Goal: Task Accomplishment & Management: Manage account settings

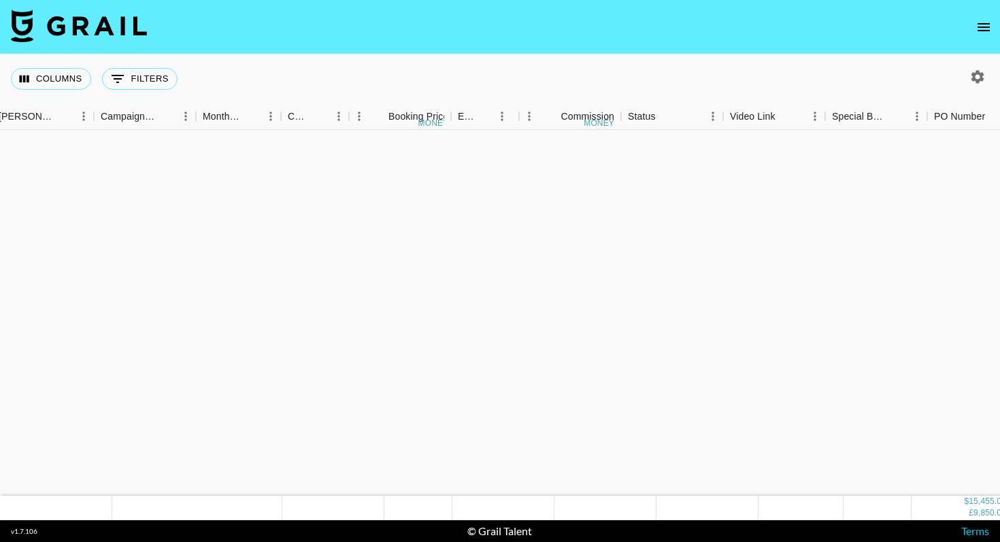
scroll to position [807, 563]
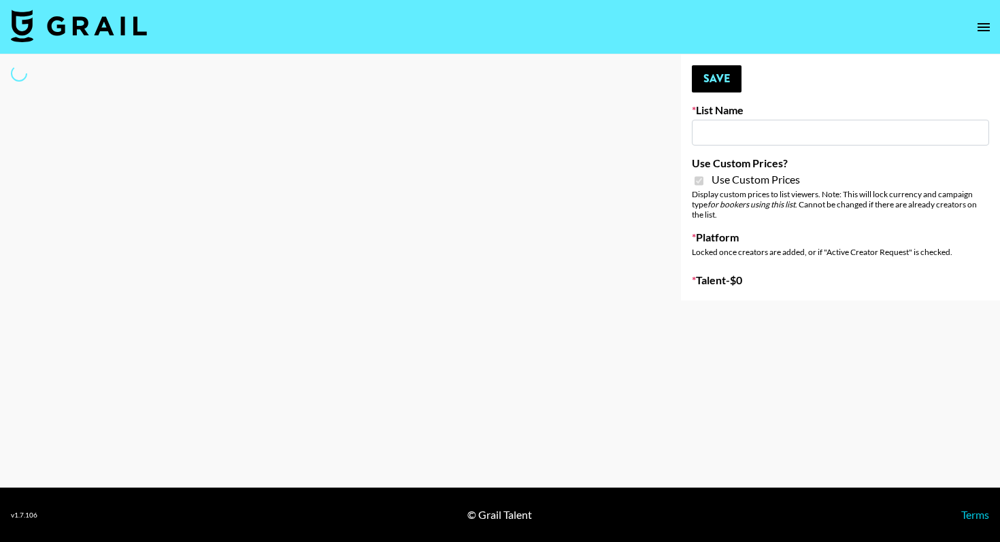
type input "Hily ([DATE])"
checkbox input "true"
select select "Brand"
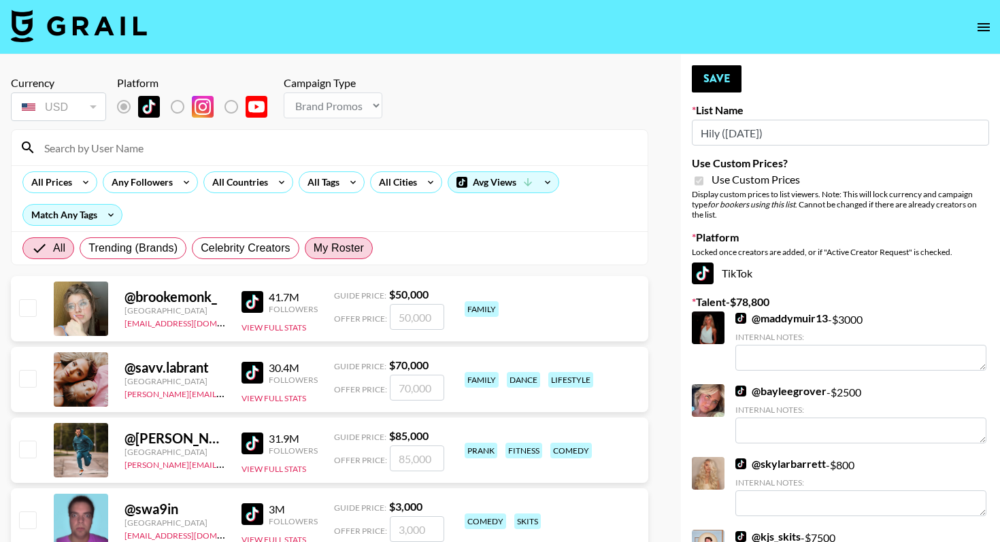
click at [346, 246] on span "My Roster" at bounding box center [339, 248] width 50 height 16
click at [314, 248] on input "My Roster" at bounding box center [314, 248] width 0 height 0
radio input "true"
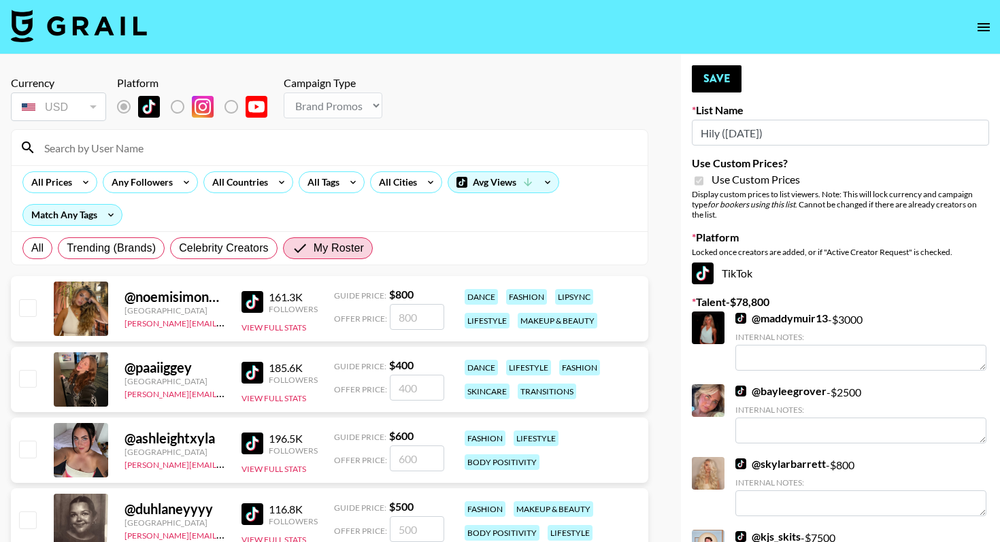
click at [33, 381] on input "checkbox" at bounding box center [27, 378] width 16 height 16
checkbox input "true"
type input "400"
click at [721, 86] on button "Save" at bounding box center [717, 78] width 50 height 27
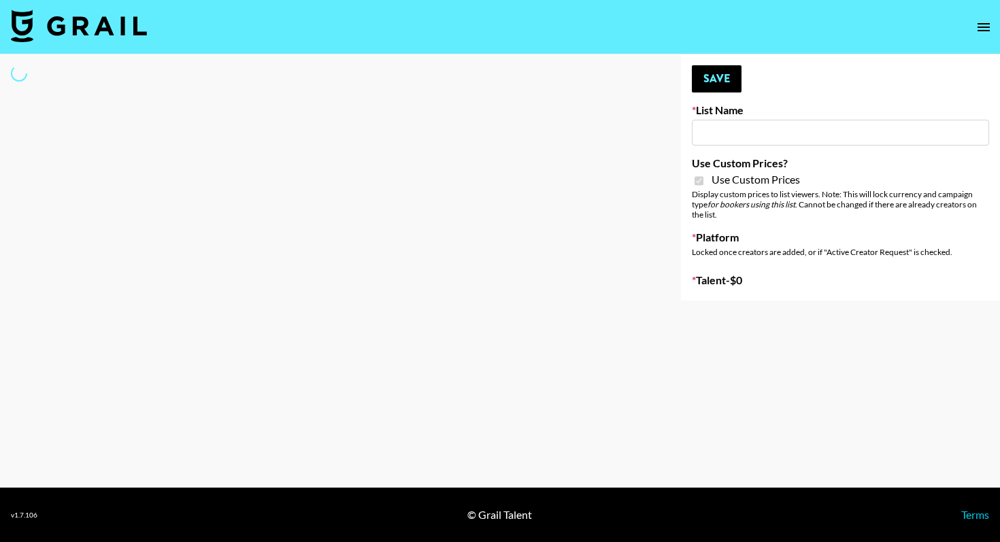
type input "Halovida ([DATE])"
checkbox input "true"
select select "Brand"
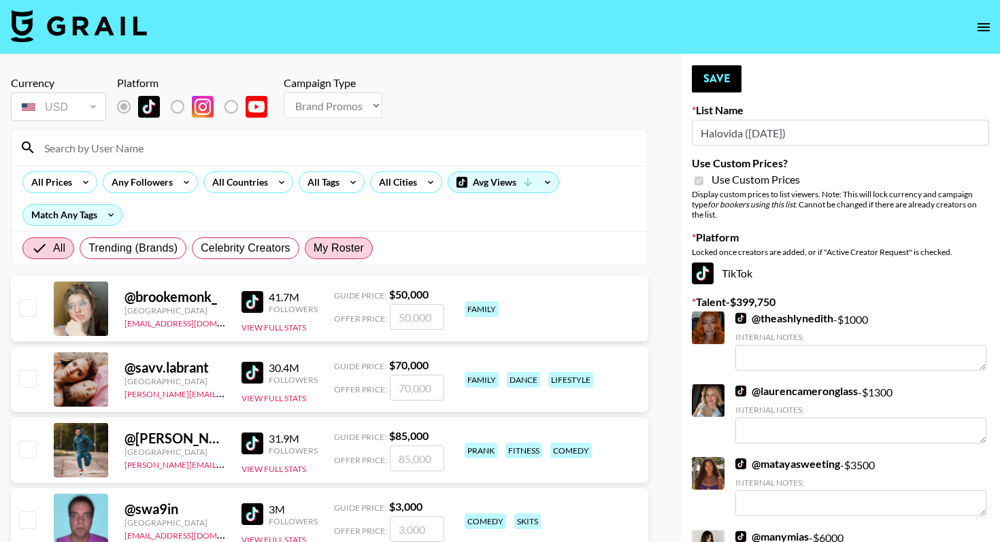
click at [338, 250] on span "My Roster" at bounding box center [339, 248] width 50 height 16
click at [314, 248] on input "My Roster" at bounding box center [314, 248] width 0 height 0
radio input "true"
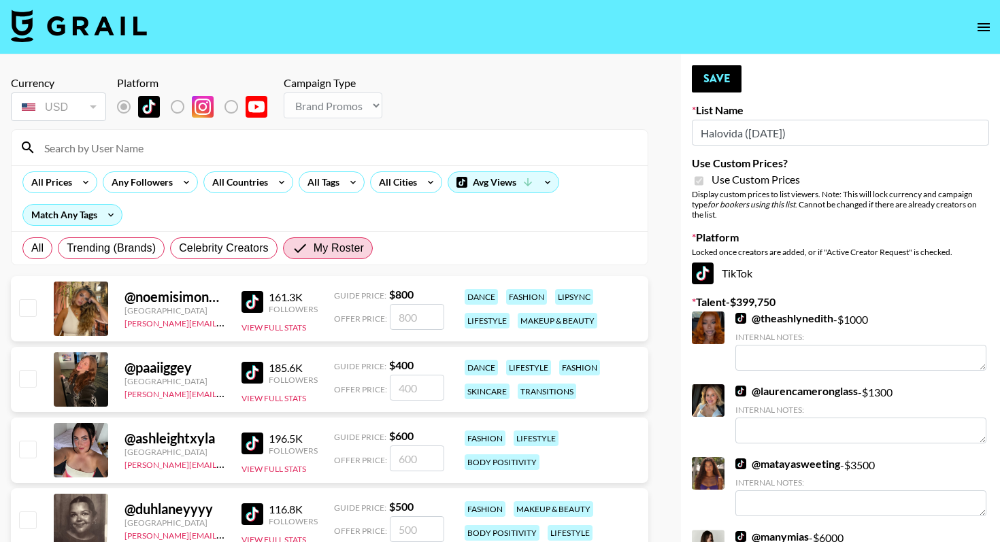
click at [31, 384] on input "checkbox" at bounding box center [27, 378] width 16 height 16
checkbox input "true"
type input "400"
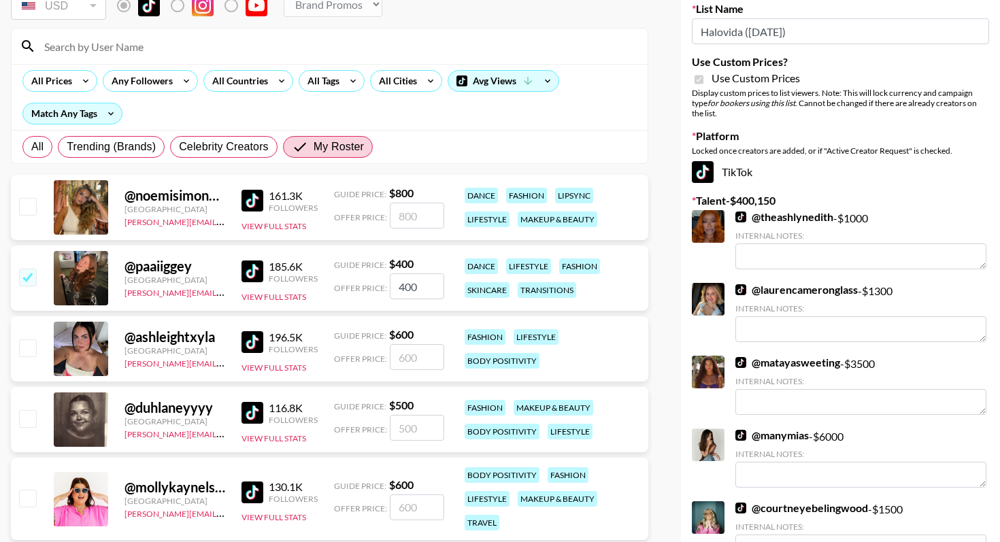
scroll to position [123, 0]
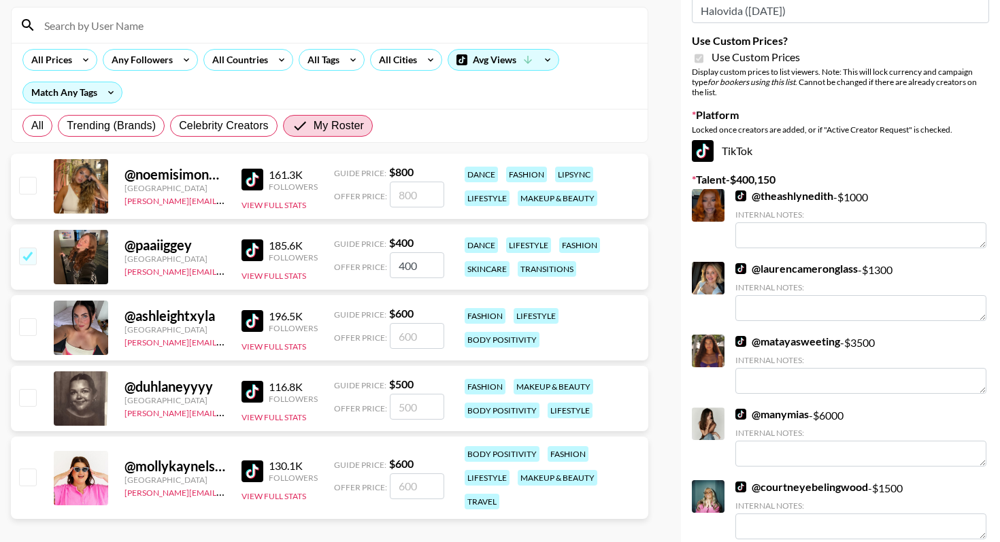
click at [31, 469] on input "checkbox" at bounding box center [27, 477] width 16 height 16
checkbox input "true"
type input "600"
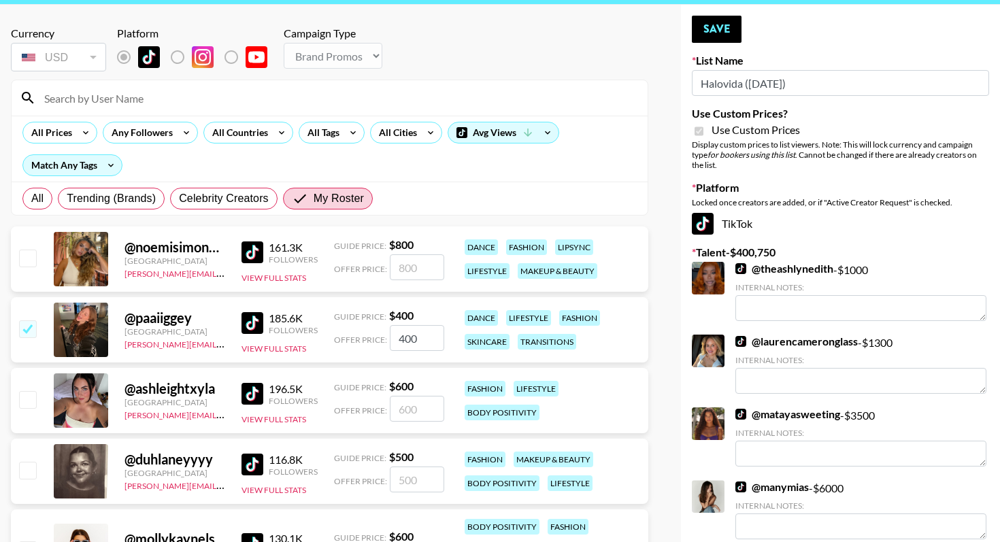
scroll to position [0, 0]
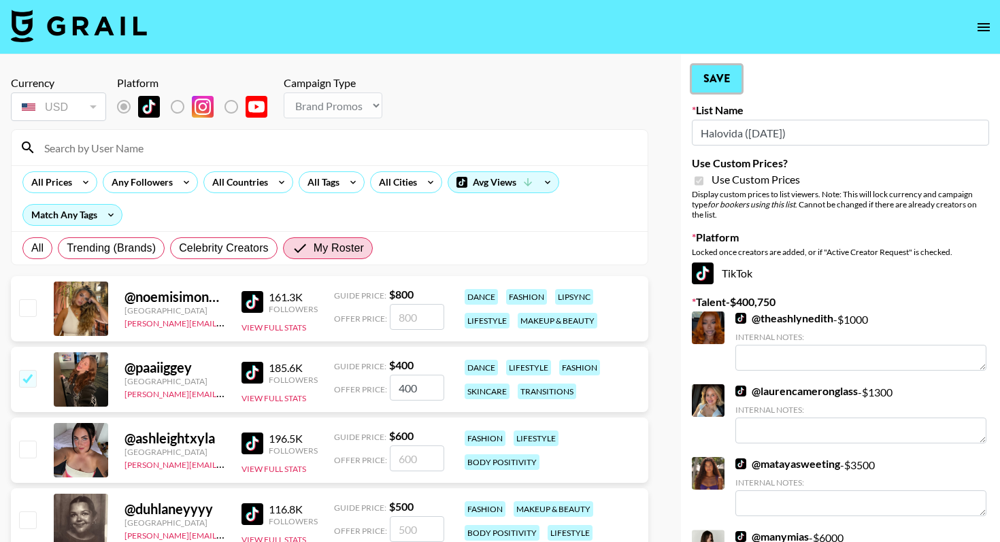
click at [715, 81] on button "Save" at bounding box center [717, 78] width 50 height 27
